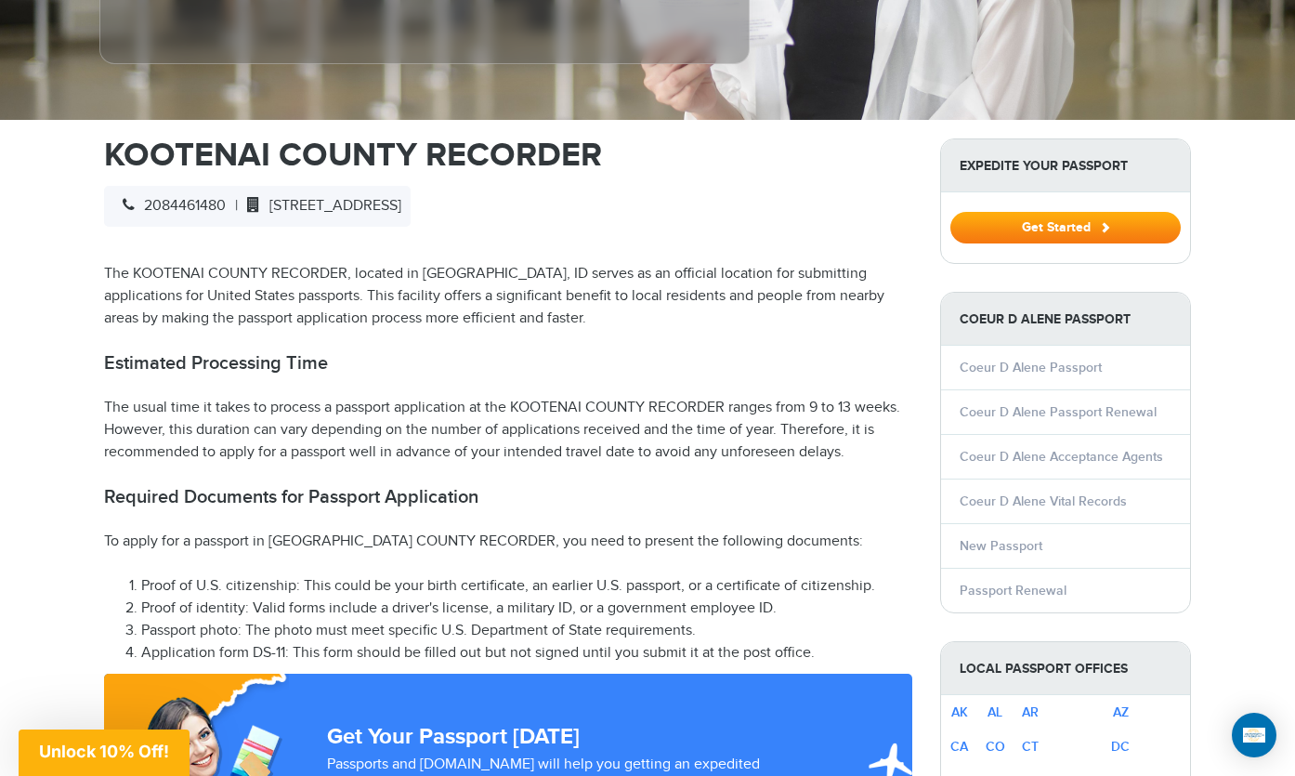
scroll to position [526, 0]
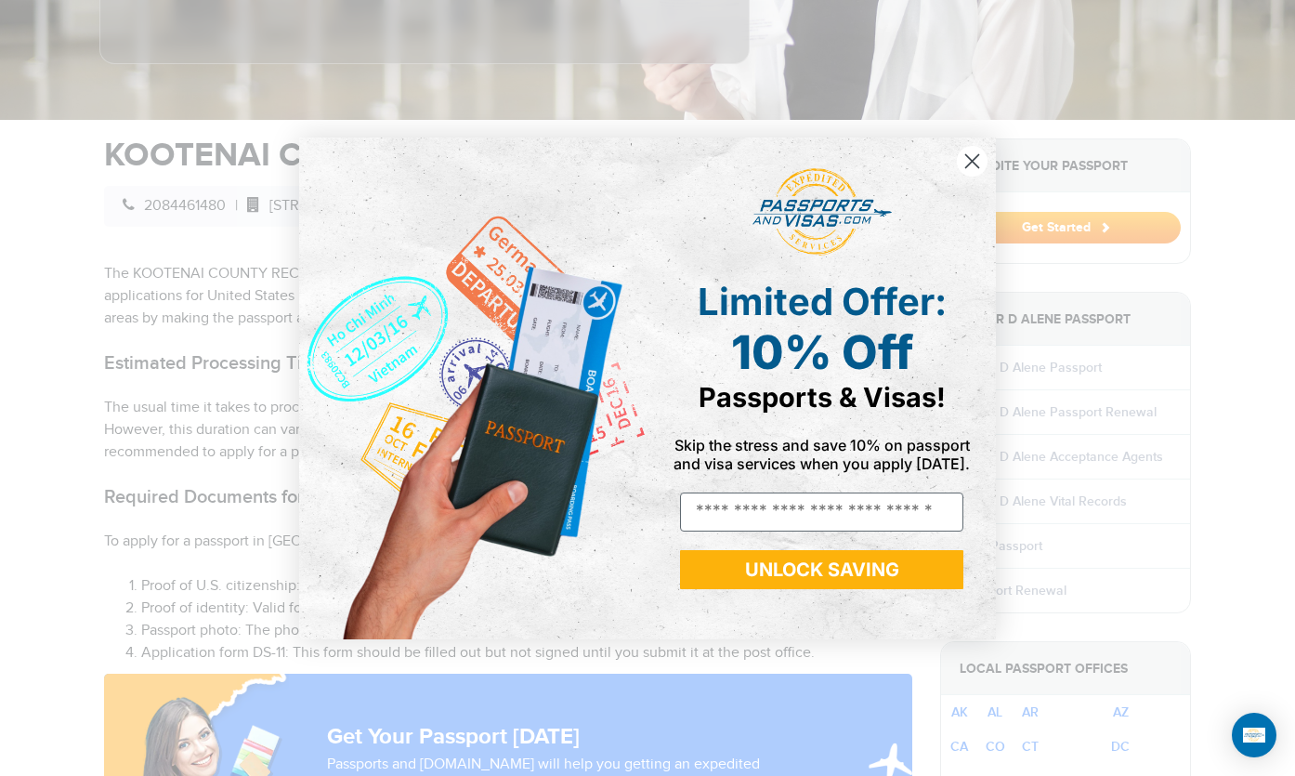
click at [967, 156] on icon "Close dialog" at bounding box center [972, 160] width 13 height 13
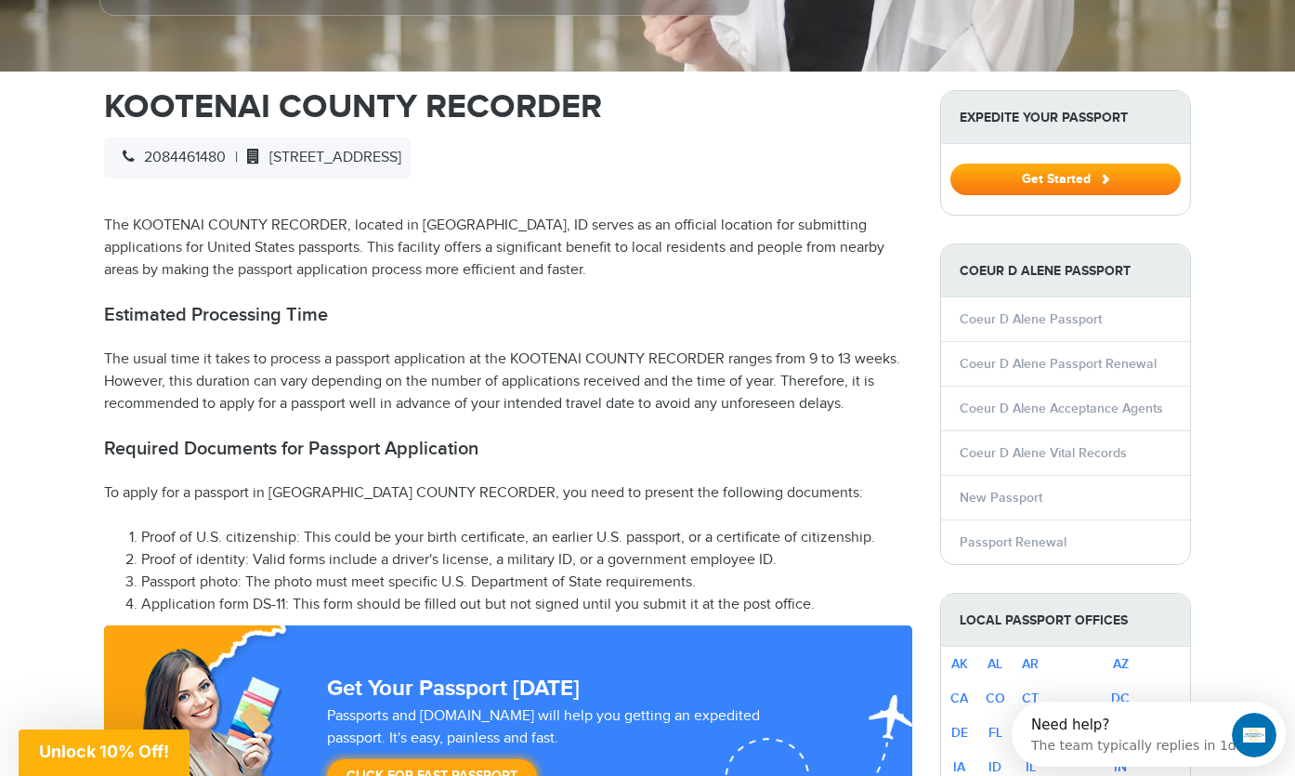
scroll to position [580, 0]
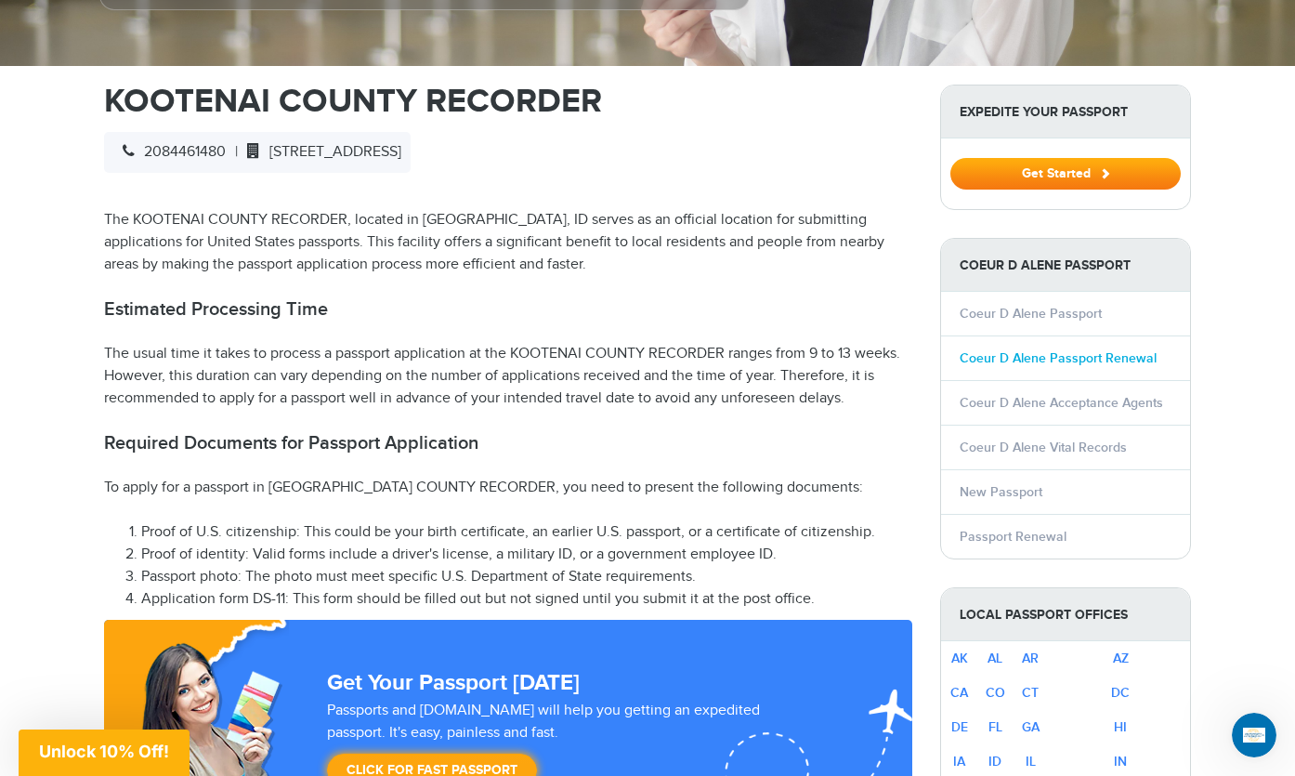
click at [1083, 350] on link "Coeur D Alene Passport Renewal" at bounding box center [1058, 358] width 197 height 16
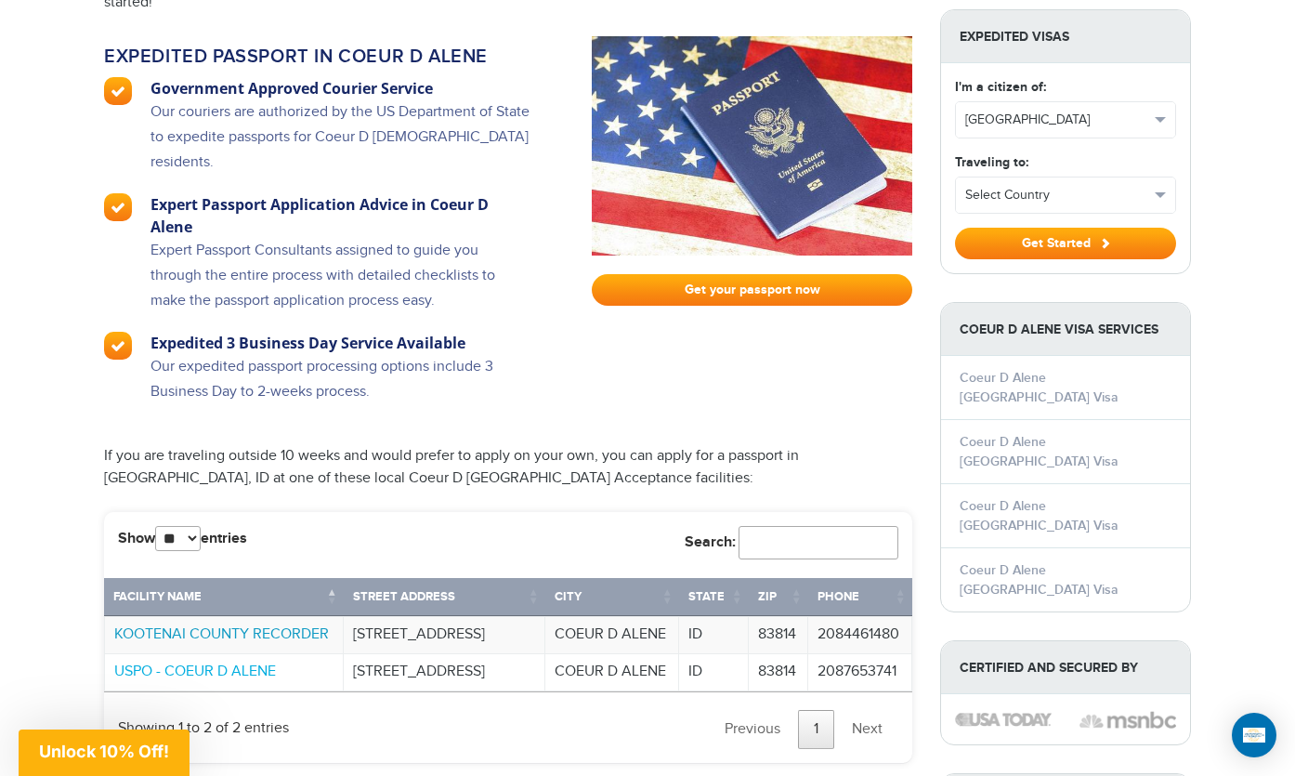
scroll to position [1166, 0]
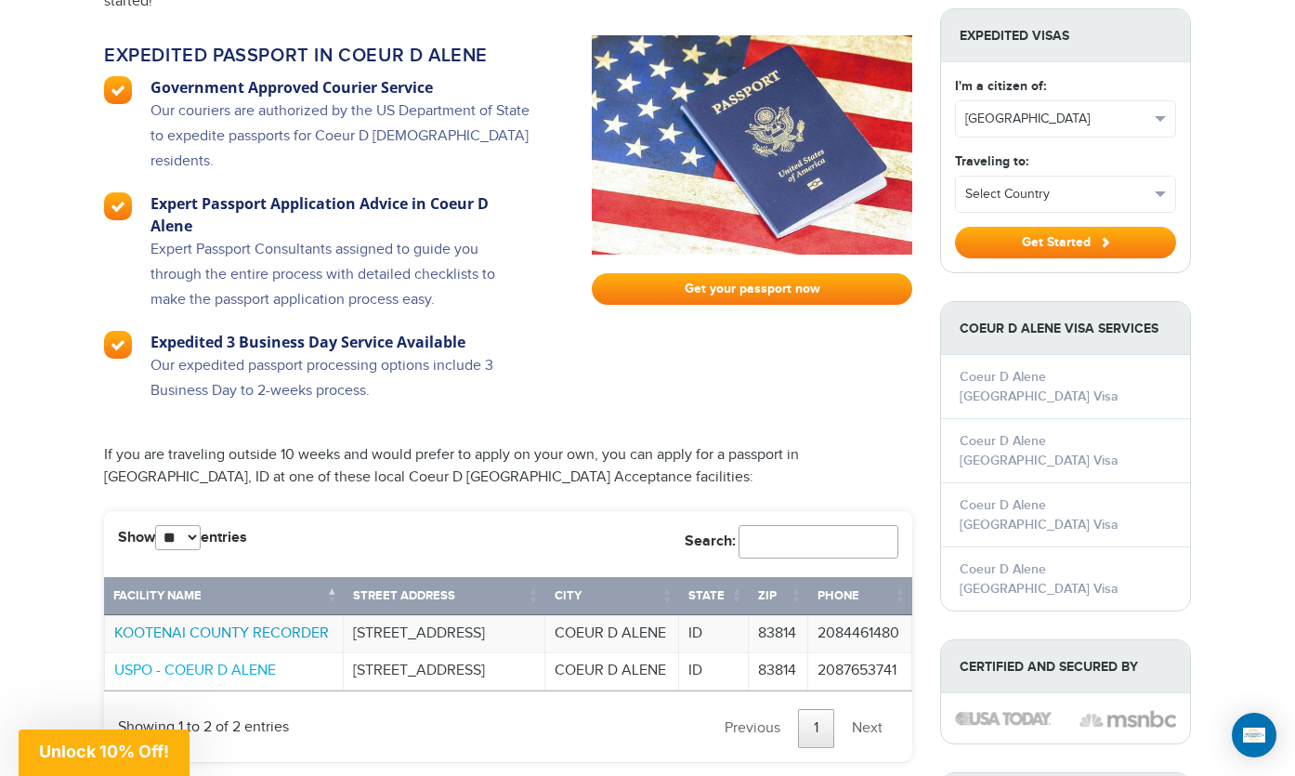
click at [287, 624] on link "KOOTENAI COUNTY RECORDER" at bounding box center [221, 633] width 215 height 18
